Goal: Entertainment & Leisure: Consume media (video, audio)

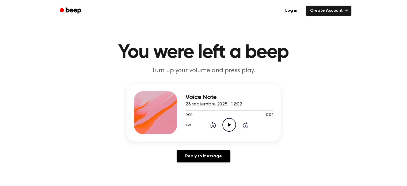
click at [228, 127] on icon "Play Audio" at bounding box center [229, 125] width 14 height 14
click at [231, 123] on icon "Play Audio" at bounding box center [229, 125] width 14 height 14
click at [231, 124] on icon "Play Audio" at bounding box center [229, 125] width 14 height 14
click at [227, 125] on icon "Play Audio" at bounding box center [229, 125] width 14 height 14
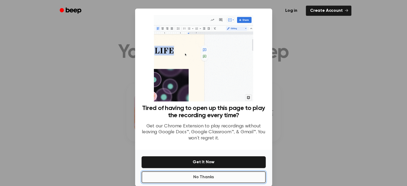
click at [198, 175] on button "No Thanks" at bounding box center [203, 177] width 124 height 12
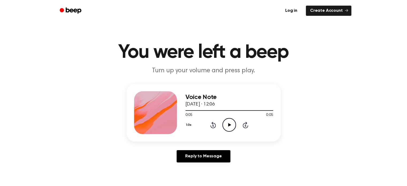
click at [228, 124] on icon "Play Audio" at bounding box center [229, 125] width 14 height 14
